Goal: Share content

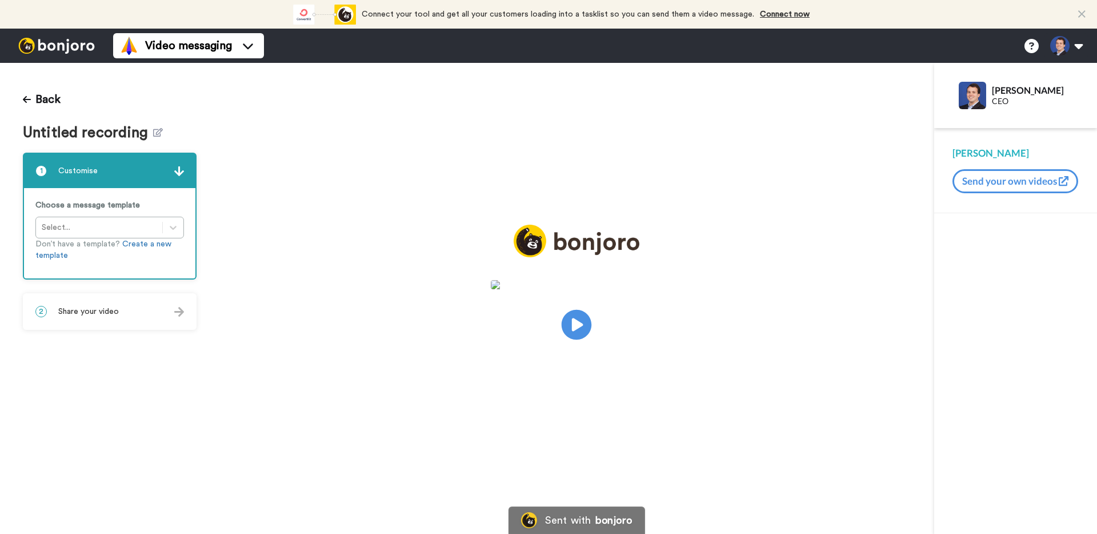
click at [566, 329] on icon at bounding box center [577, 325] width 30 height 30
click at [78, 301] on div "2 Share your video" at bounding box center [109, 311] width 171 height 34
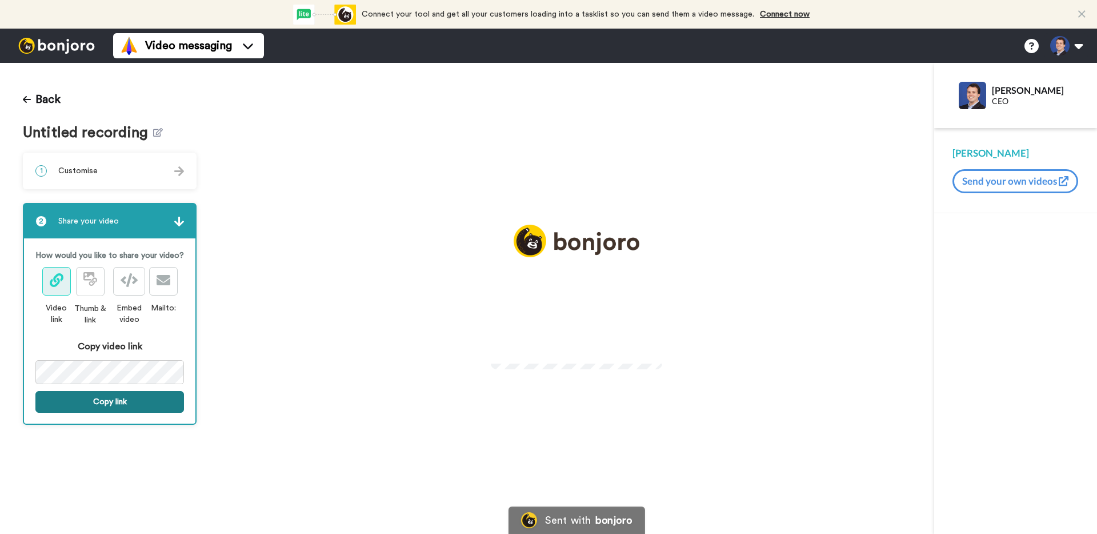
click at [124, 397] on button "Copy link" at bounding box center [109, 402] width 149 height 22
